Goal: Information Seeking & Learning: Check status

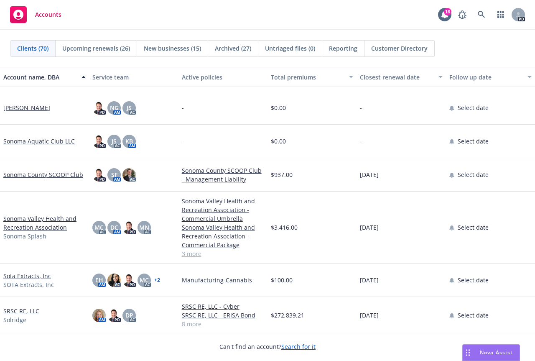
scroll to position [1966, 0]
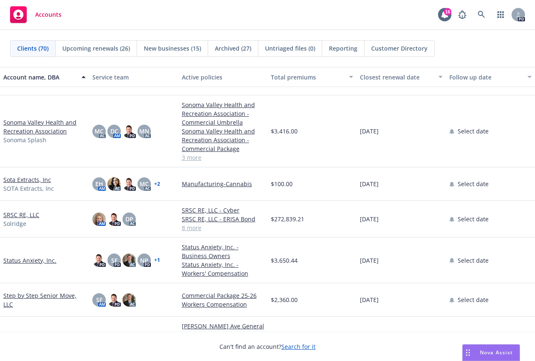
click at [16, 214] on link "SRSC RE, LLC" at bounding box center [21, 214] width 36 height 9
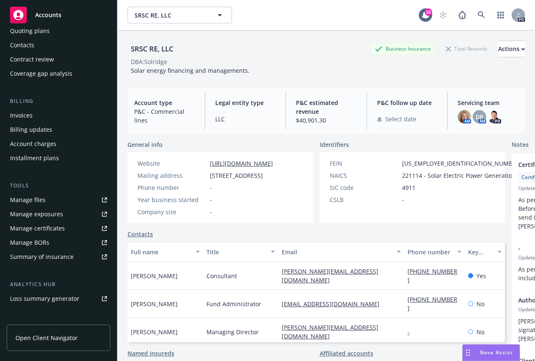
scroll to position [44, 0]
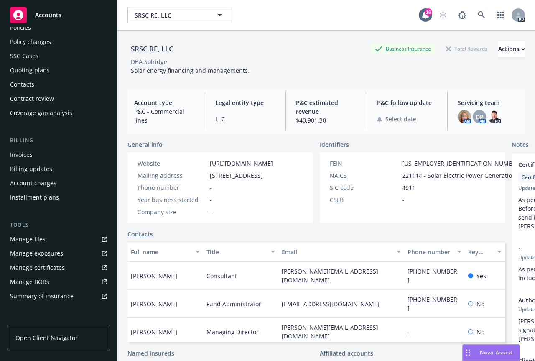
click at [25, 168] on div "Billing updates" at bounding box center [31, 168] width 42 height 13
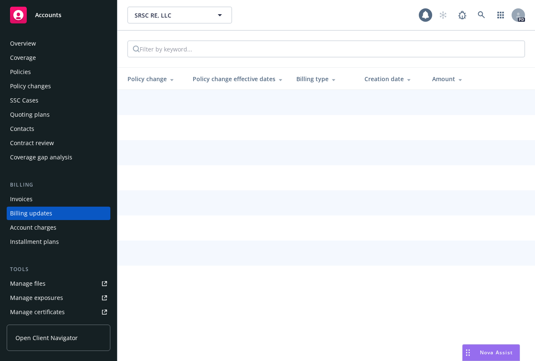
scroll to position [20, 0]
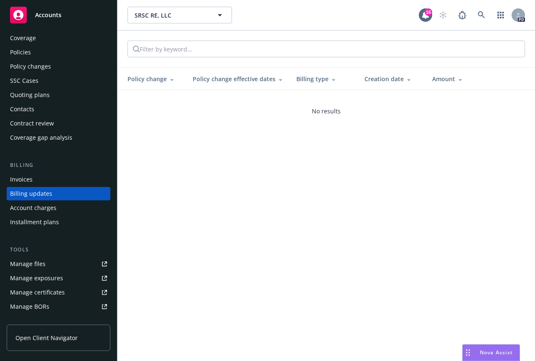
click at [21, 178] on div "Invoices" at bounding box center [21, 179] width 23 height 13
